Goal: Go to known website: Access a specific website the user already knows

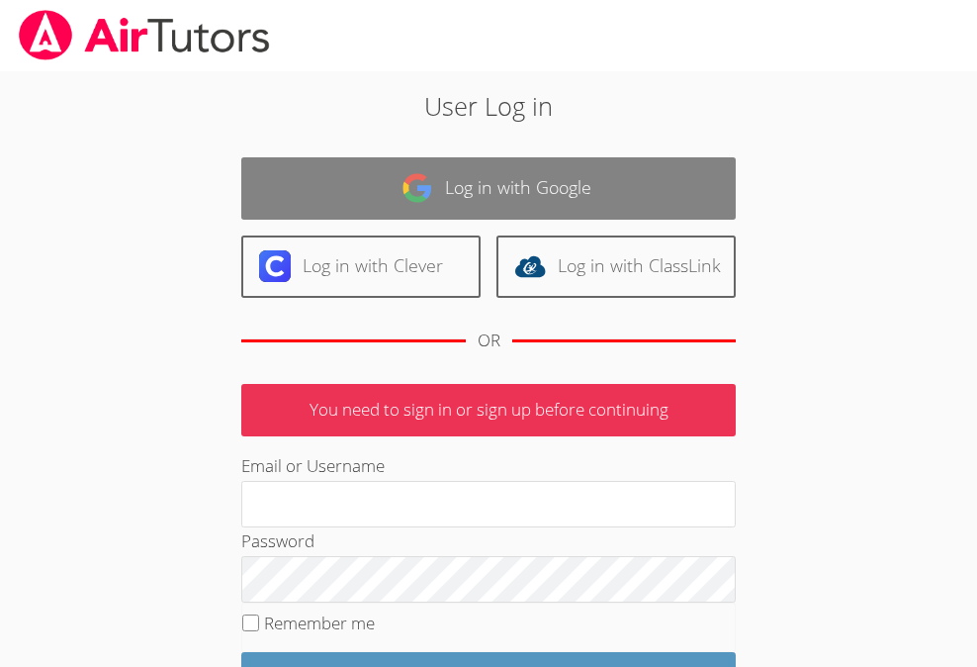
click at [495, 164] on link "Log in with Google" at bounding box center [488, 188] width 495 height 62
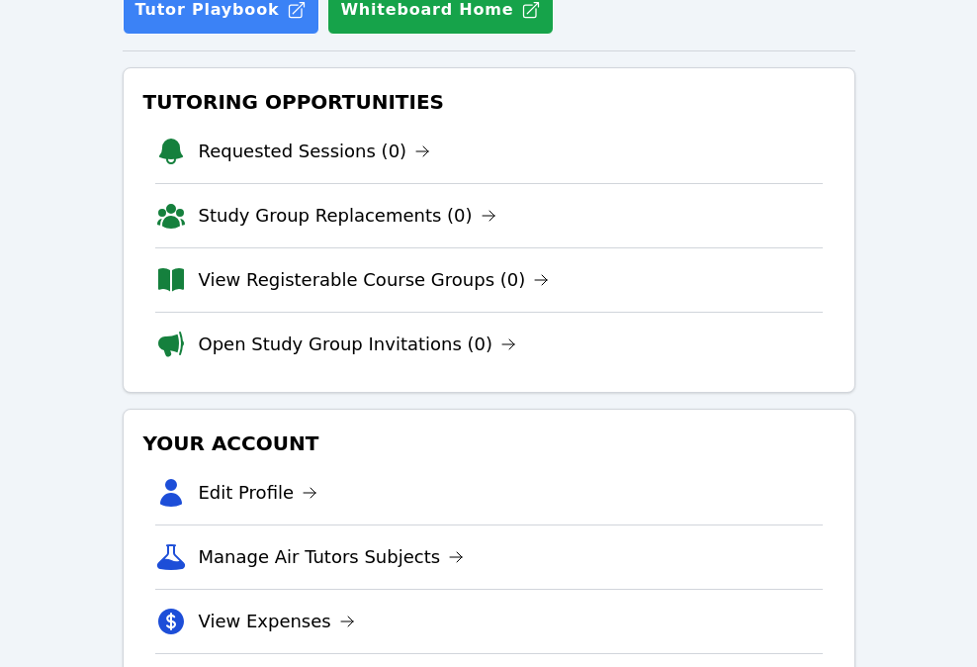
scroll to position [247, 0]
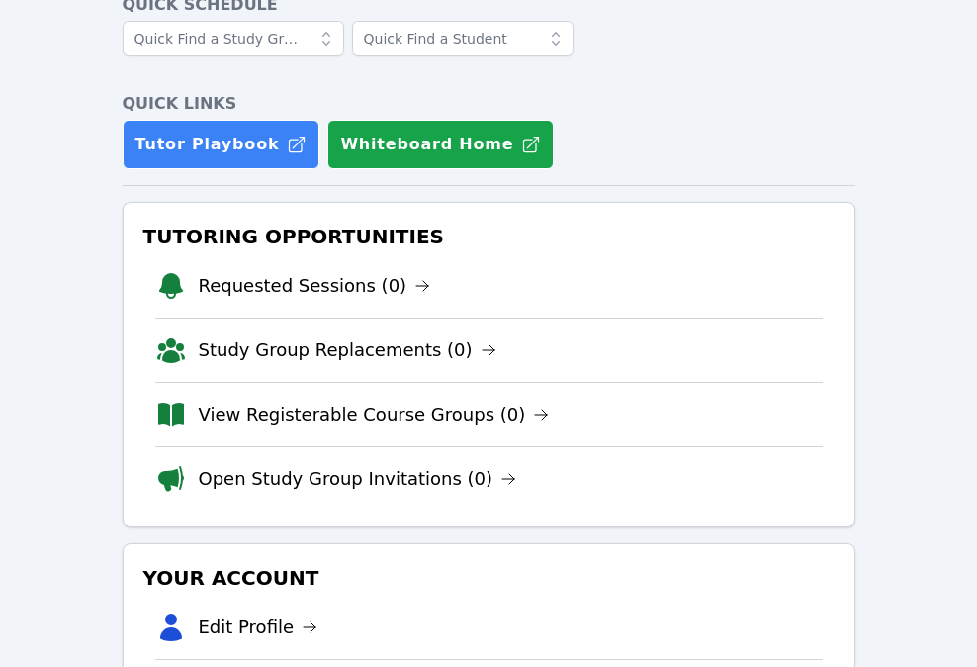
scroll to position [115, 0]
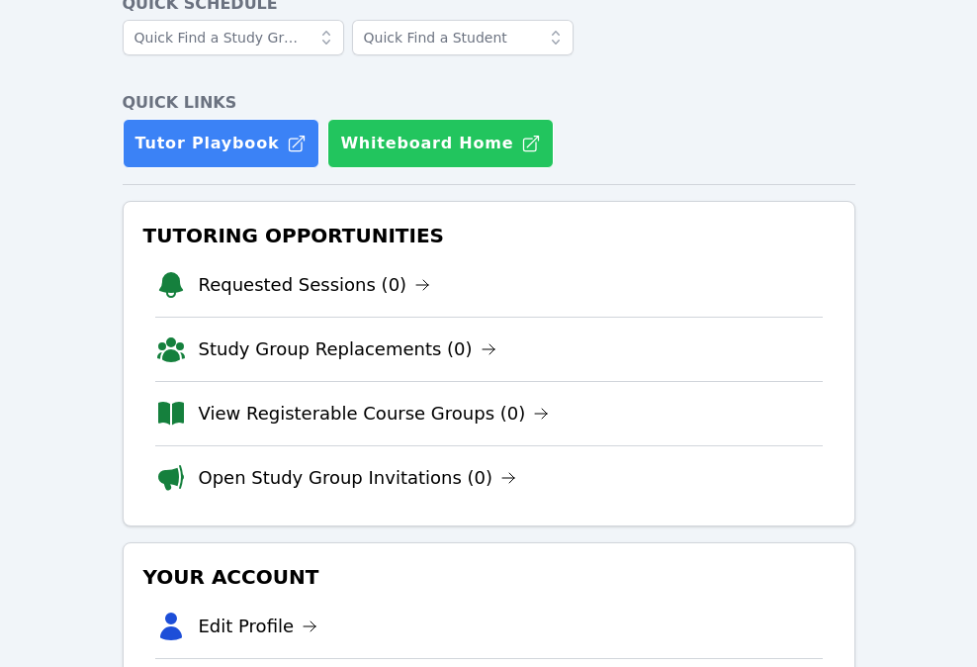
click at [391, 143] on button "Whiteboard Home" at bounding box center [440, 143] width 226 height 49
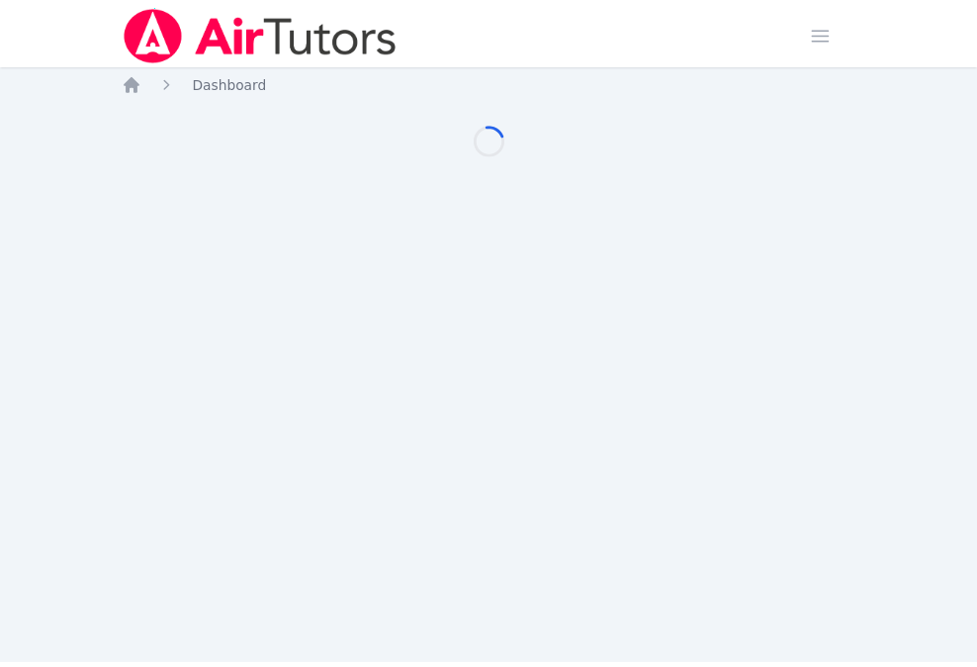
scroll to position [115, 0]
